Goal: Information Seeking & Learning: Learn about a topic

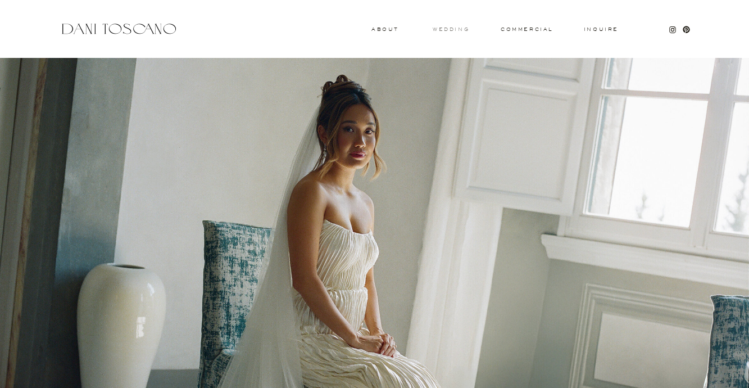
click at [463, 29] on h3 "wedding" at bounding box center [451, 29] width 37 height 4
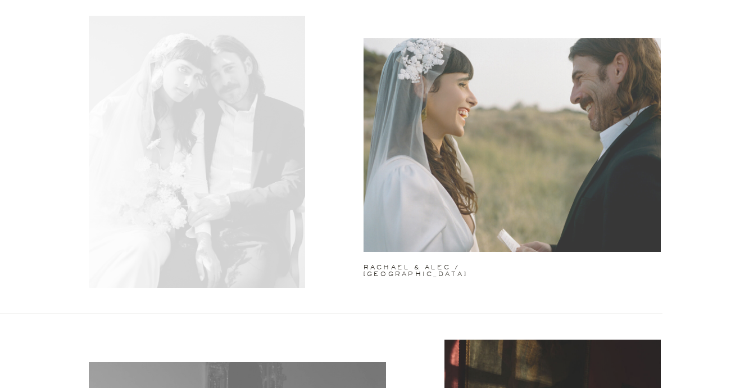
scroll to position [2948, 0]
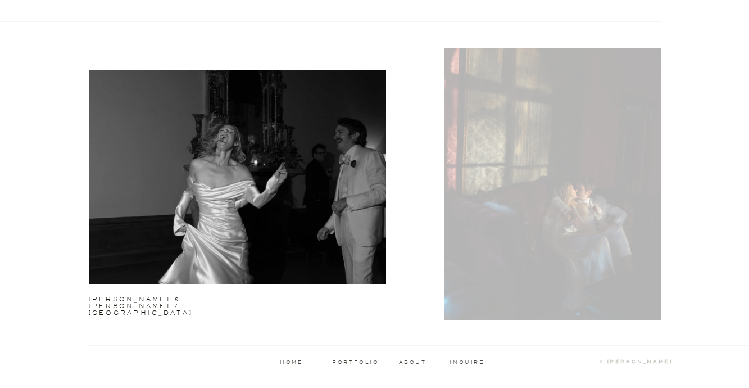
click at [504, 206] on div at bounding box center [552, 184] width 216 height 272
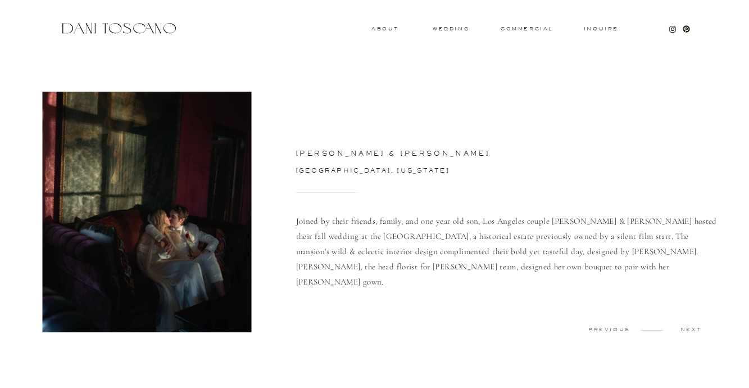
click at [615, 330] on p "previous" at bounding box center [609, 329] width 56 height 5
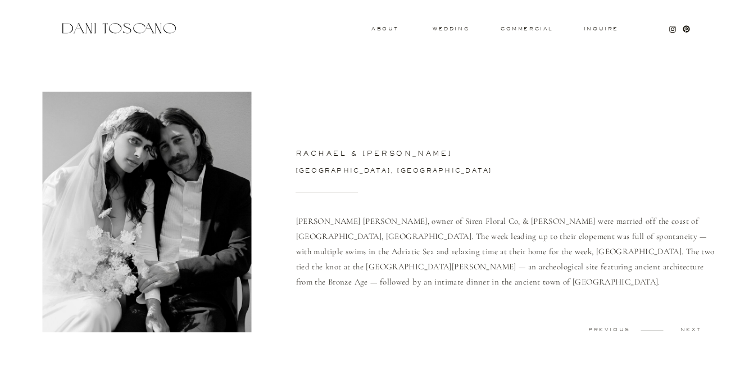
click at [152, 28] on div at bounding box center [118, 28] width 119 height 15
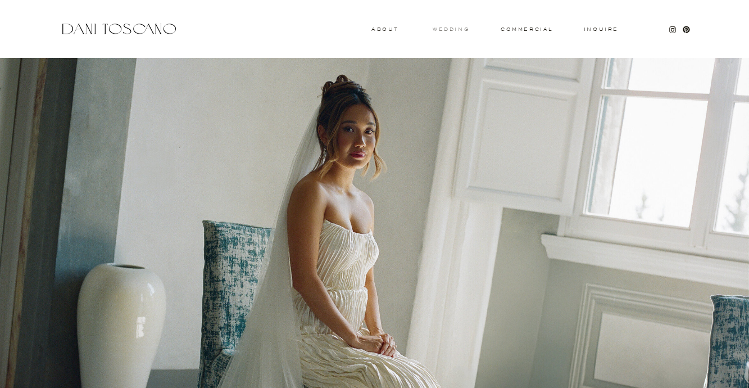
click at [451, 27] on h3 "wedding" at bounding box center [451, 29] width 37 height 4
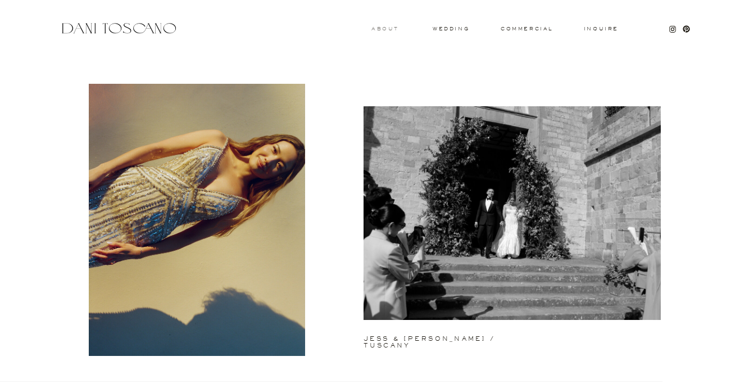
click at [385, 27] on h3 "About" at bounding box center [383, 28] width 25 height 4
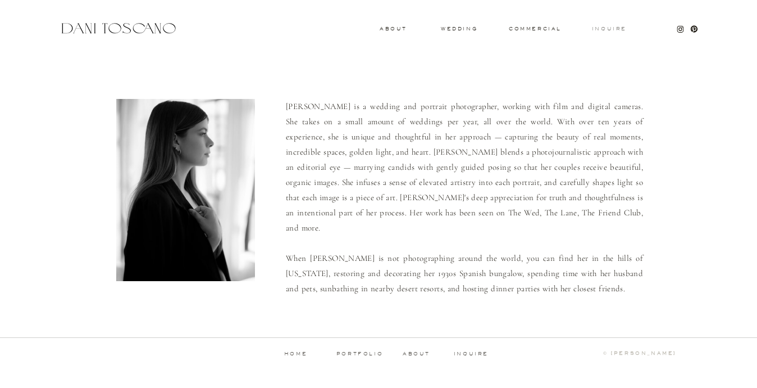
click at [616, 27] on h3 "Inquire" at bounding box center [610, 29] width 36 height 6
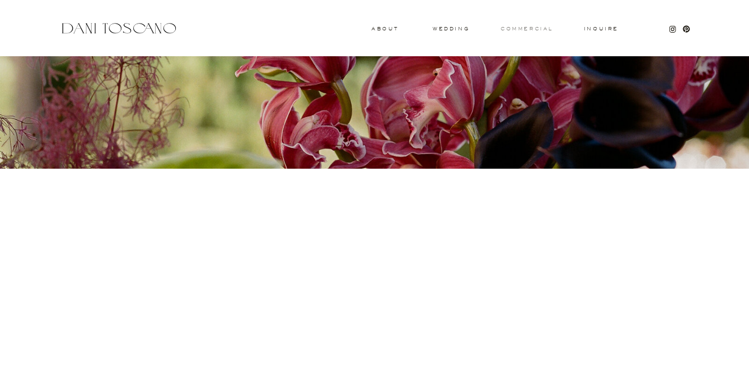
click at [533, 30] on h3 "commercial" at bounding box center [527, 28] width 52 height 4
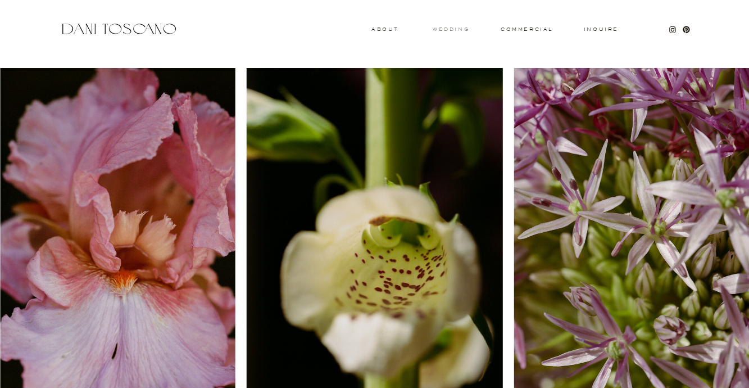
click at [437, 30] on h3 "wedding" at bounding box center [451, 29] width 37 height 4
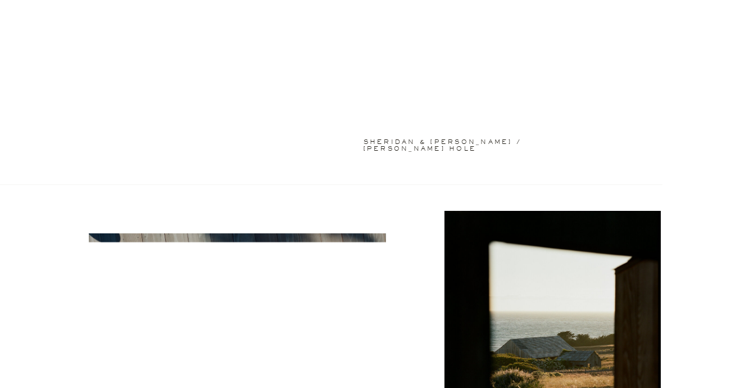
scroll to position [722, 0]
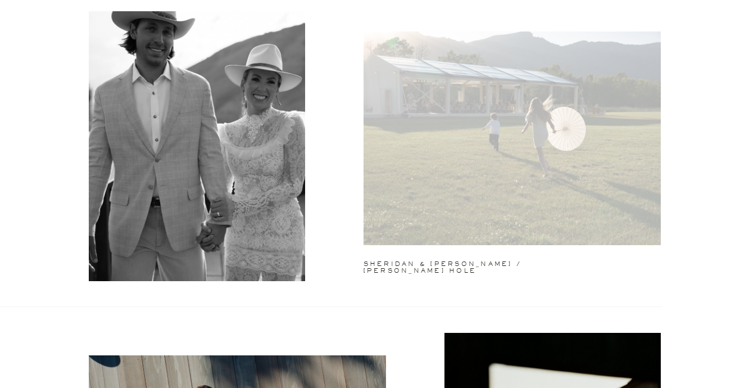
click at [458, 133] on div at bounding box center [511, 137] width 297 height 213
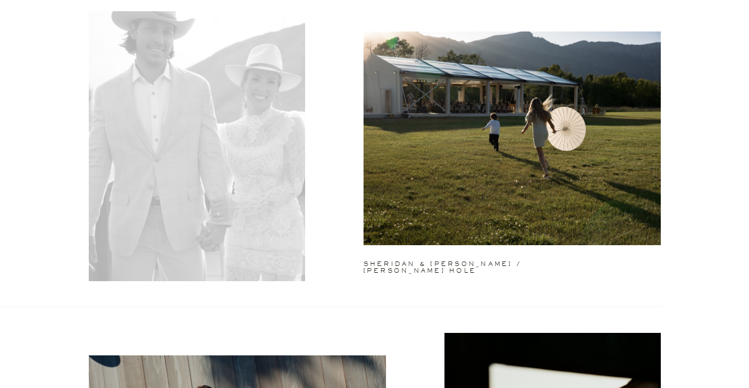
click at [254, 188] on div at bounding box center [197, 145] width 216 height 272
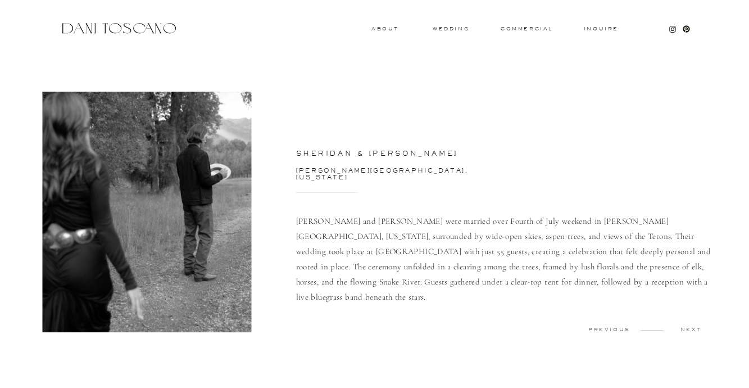
scroll to position [387, 0]
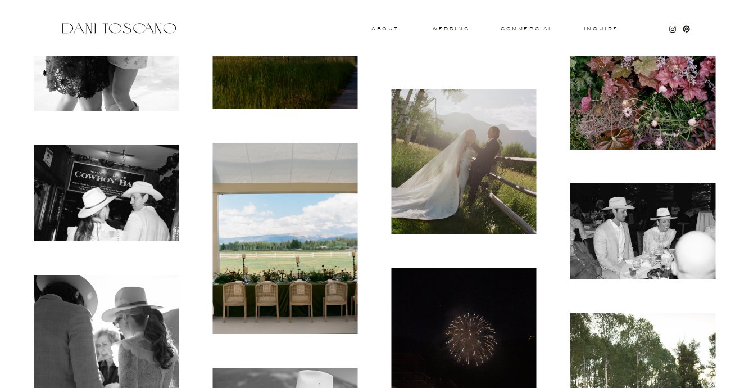
scroll to position [4040, 0]
